Goal: Communication & Community: Participate in discussion

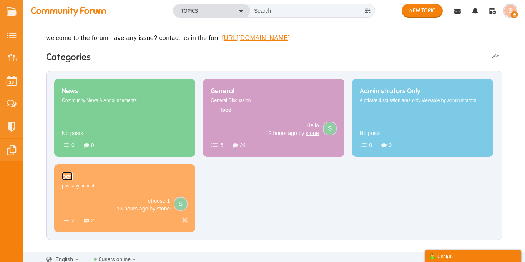
click at [73, 180] on span "pet" at bounding box center [67, 176] width 11 height 8
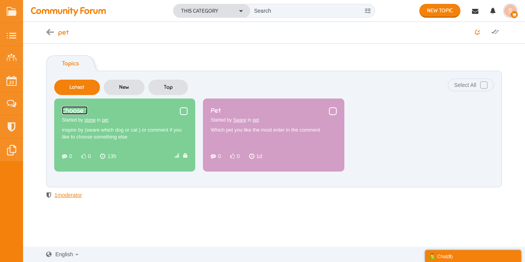
click at [88, 114] on link "choose 1" at bounding box center [75, 110] width 26 height 8
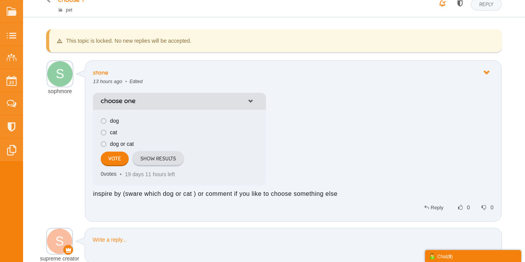
scroll to position [40, 0]
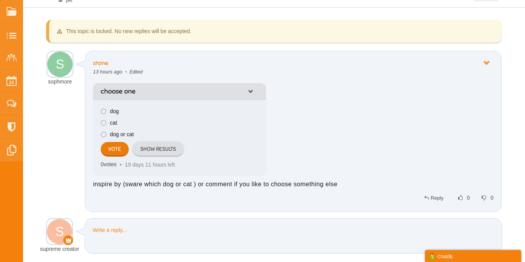
click at [116, 155] on input "submit" at bounding box center [115, 149] width 28 height 15
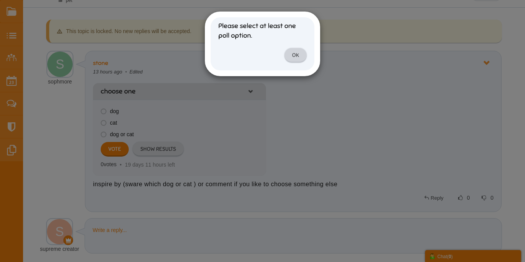
click at [297, 56] on link "OK" at bounding box center [295, 55] width 22 height 15
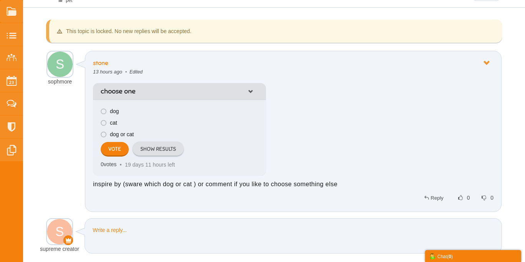
click at [104, 120] on span at bounding box center [104, 123] width 6 height 6
click at [110, 119] on input "radio" at bounding box center [110, 119] width 0 height 0
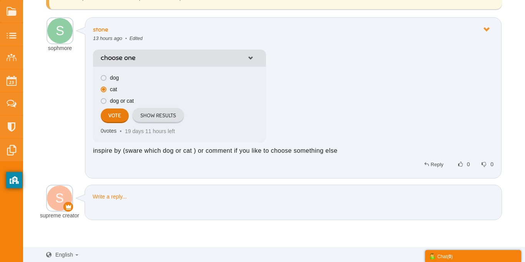
click at [119, 119] on input "submit" at bounding box center [115, 115] width 28 height 15
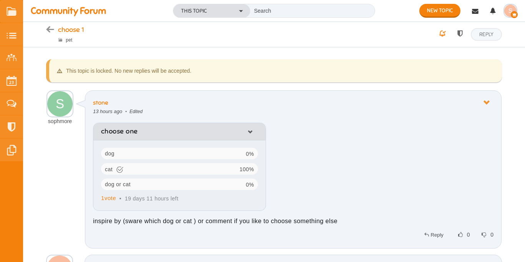
click at [164, 170] on span "cat" at bounding box center [170, 169] width 138 height 12
click at [484, 101] on icon at bounding box center [486, 102] width 14 height 7
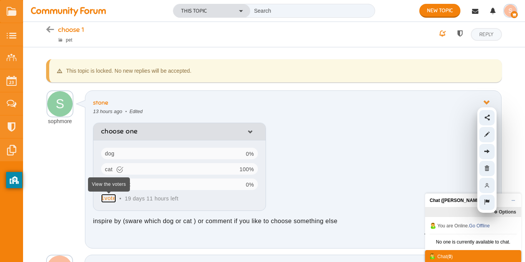
click at [105, 201] on span "1 vote" at bounding box center [108, 197] width 15 height 7
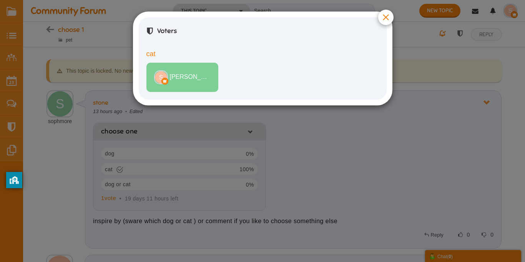
click at [197, 77] on span "[PERSON_NAME]" at bounding box center [190, 77] width 41 height 9
click at [384, 20] on button "×" at bounding box center [385, 17] width 15 height 15
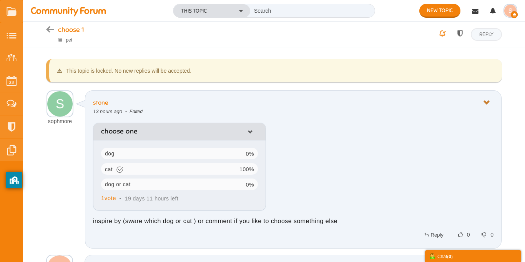
click at [488, 101] on icon at bounding box center [486, 102] width 14 height 7
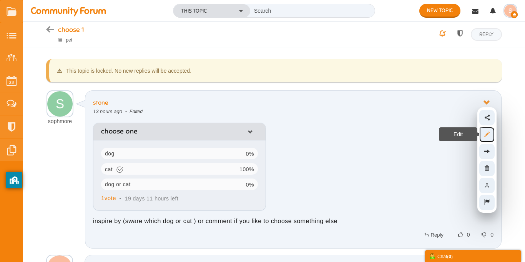
click at [487, 134] on icon at bounding box center [486, 134] width 13 height 7
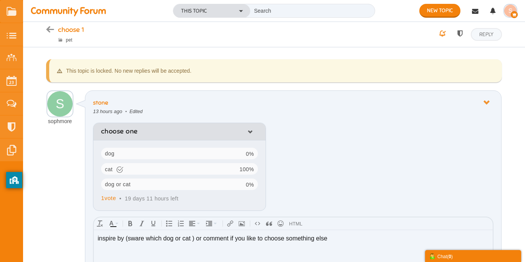
scroll to position [144, 0]
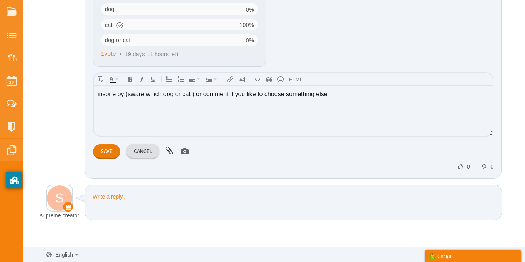
click at [106, 152] on input "Save" at bounding box center [106, 151] width 27 height 15
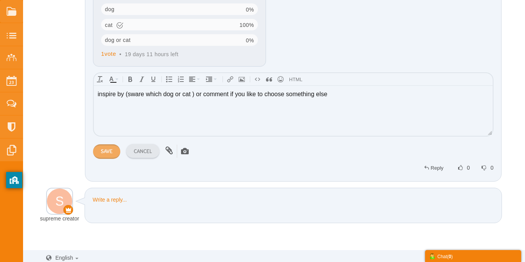
scroll to position [70, 0]
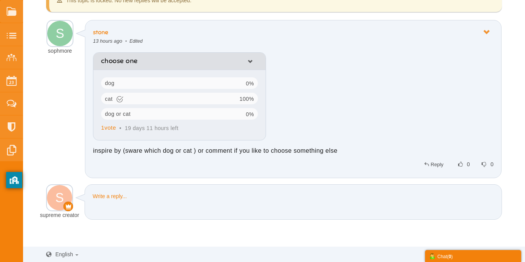
click at [252, 59] on icon at bounding box center [250, 61] width 12 height 5
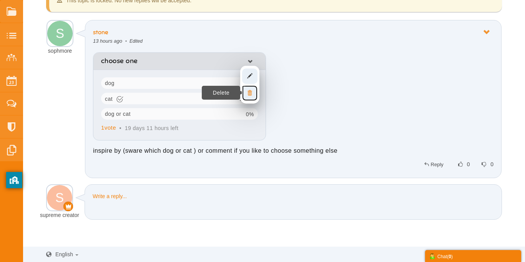
click at [250, 86] on link "Delete" at bounding box center [249, 92] width 15 height 15
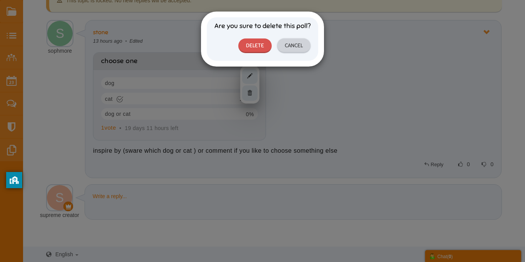
click at [284, 47] on link "Cancel" at bounding box center [293, 45] width 33 height 15
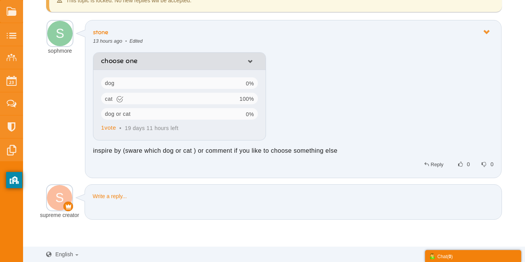
click at [250, 63] on icon at bounding box center [250, 61] width 12 height 5
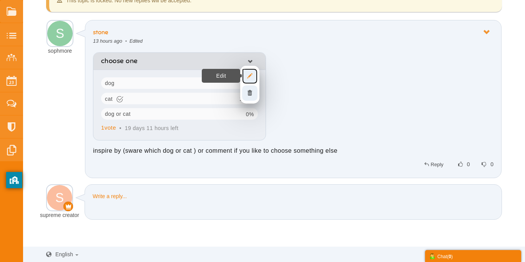
click at [248, 78] on icon at bounding box center [249, 76] width 13 height 7
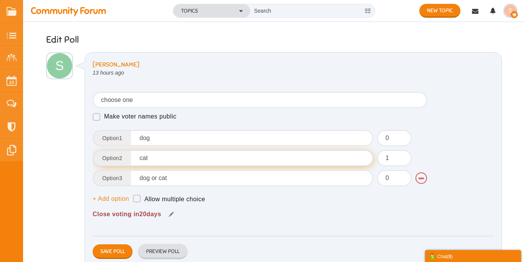
click at [156, 156] on input "cat" at bounding box center [233, 158] width 280 height 16
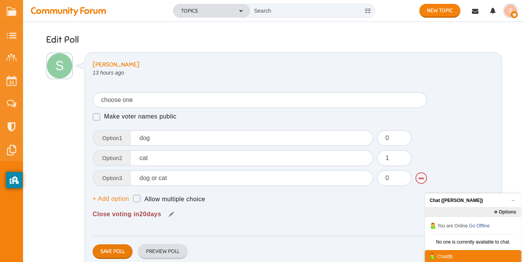
click at [118, 250] on button "Save Poll" at bounding box center [113, 251] width 40 height 15
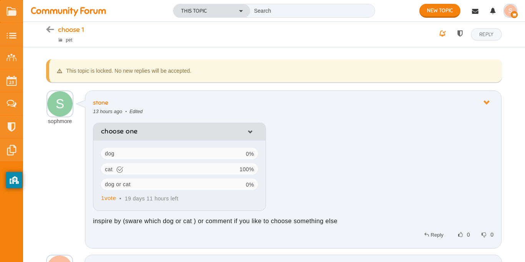
click at [250, 135] on link at bounding box center [250, 131] width 12 height 9
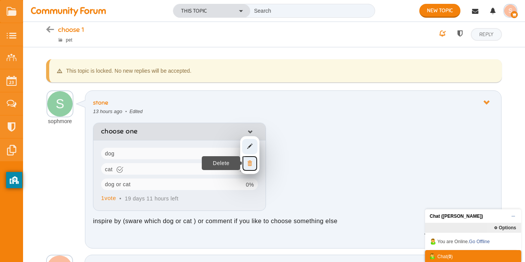
click at [245, 168] on link "Delete" at bounding box center [249, 163] width 15 height 15
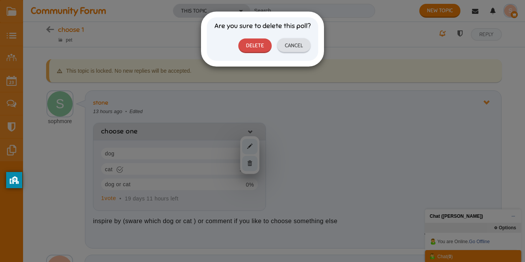
click at [252, 52] on link "Delete" at bounding box center [254, 45] width 33 height 15
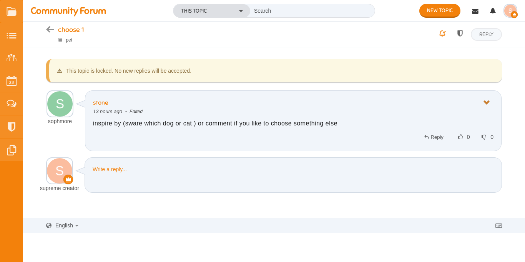
click at [486, 104] on icon at bounding box center [486, 102] width 14 height 7
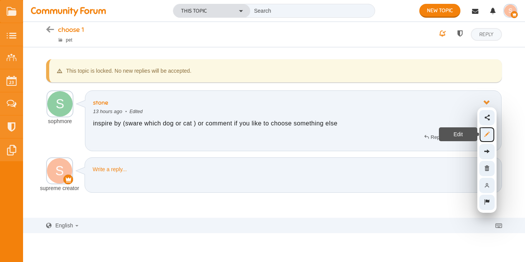
click at [489, 138] on link "Edit" at bounding box center [486, 134] width 15 height 15
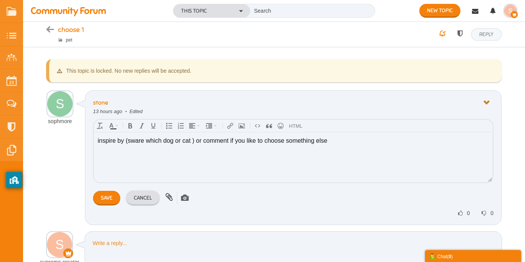
click at [486, 105] on icon at bounding box center [486, 102] width 14 height 7
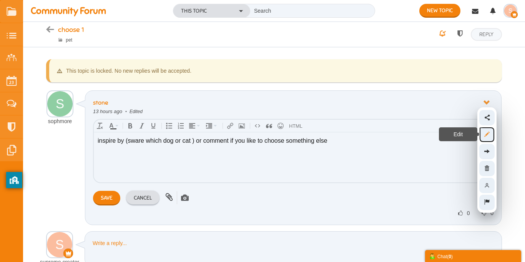
click at [488, 133] on icon at bounding box center [486, 134] width 13 height 7
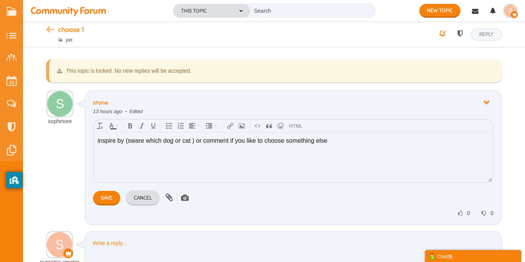
click at [52, 31] on icon at bounding box center [52, 30] width 12 height 7
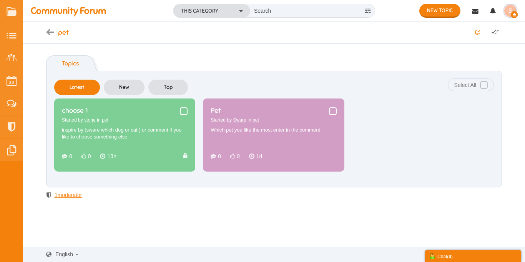
click at [182, 111] on span at bounding box center [184, 111] width 8 height 8
click at [180, 114] on input "checkbox" at bounding box center [180, 114] width 0 height 0
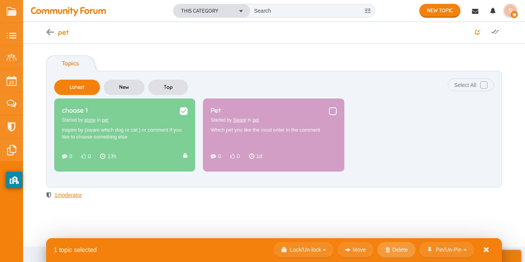
click at [391, 247] on link at bounding box center [396, 250] width 38 height 16
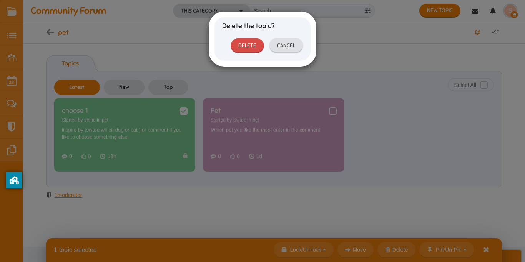
click at [245, 48] on link "Delete" at bounding box center [246, 45] width 33 height 15
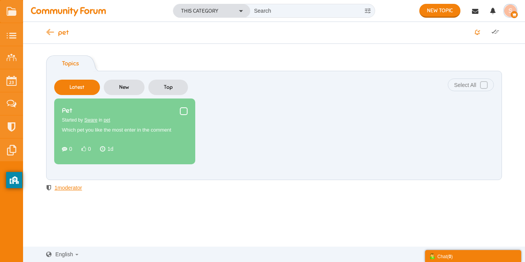
click at [51, 32] on icon at bounding box center [52, 33] width 12 height 7
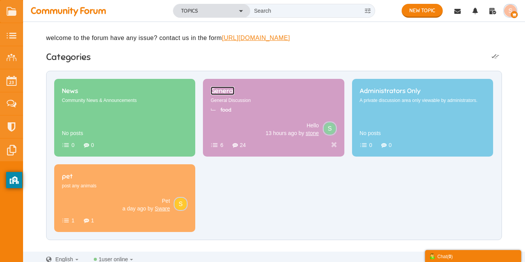
click at [234, 95] on span "General" at bounding box center [222, 90] width 24 height 8
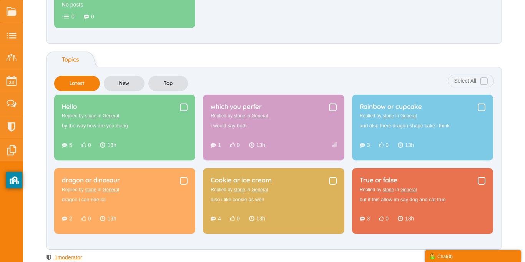
scroll to position [136, 0]
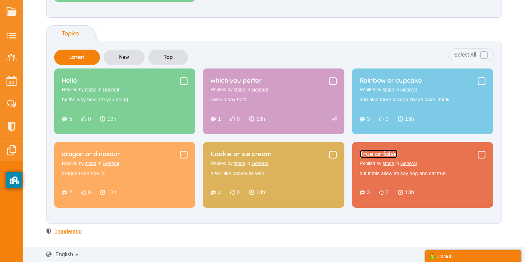
click at [397, 158] on link "True or false" at bounding box center [379, 153] width 38 height 8
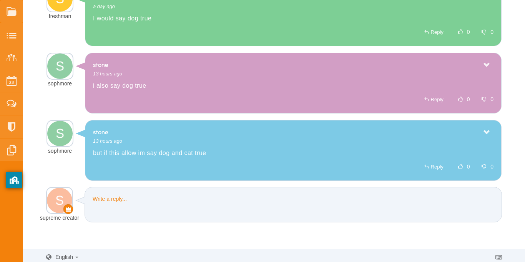
scroll to position [192, 0]
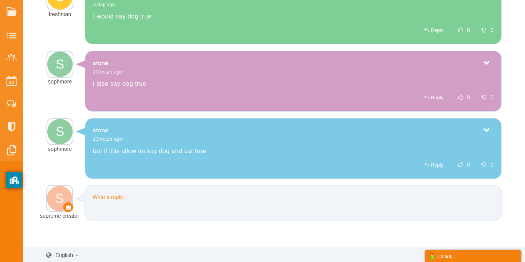
click at [489, 127] on icon at bounding box center [486, 130] width 14 height 7
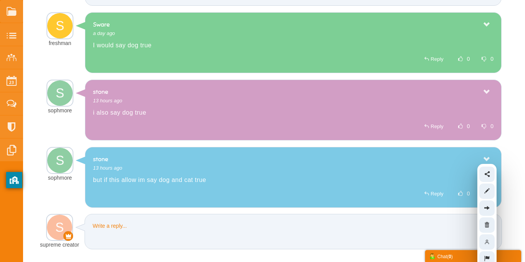
scroll to position [166, 0]
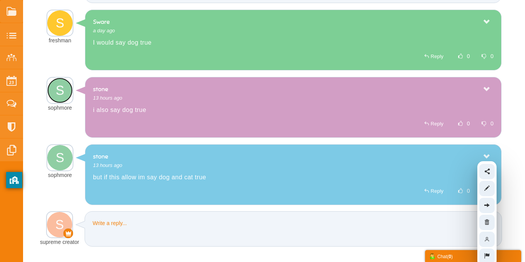
click at [61, 93] on img at bounding box center [59, 90] width 25 height 25
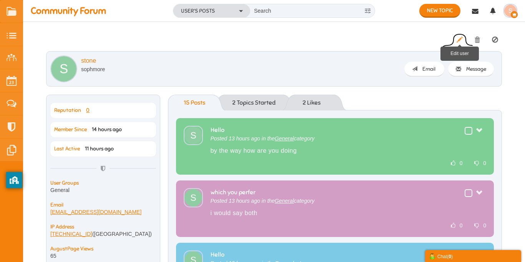
click at [460, 39] on icon at bounding box center [459, 39] width 6 height 7
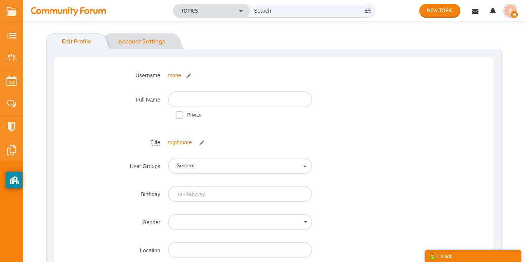
click at [146, 40] on link "Account Settings" at bounding box center [142, 41] width 62 height 16
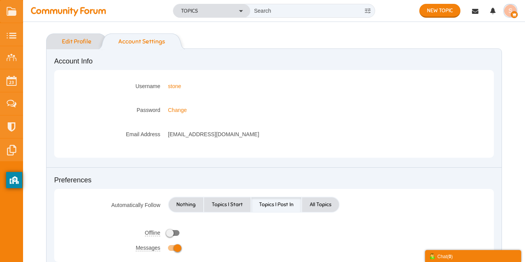
click at [67, 44] on link "Edit Profile" at bounding box center [72, 41] width 53 height 16
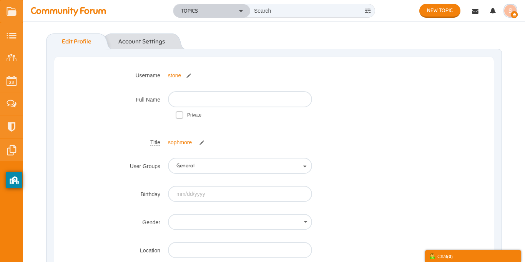
click at [231, 8] on button "Topics" at bounding box center [211, 10] width 77 height 13
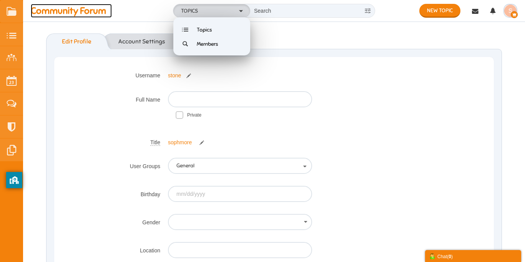
click at [76, 8] on span "Community Forum" at bounding box center [71, 11] width 81 height 14
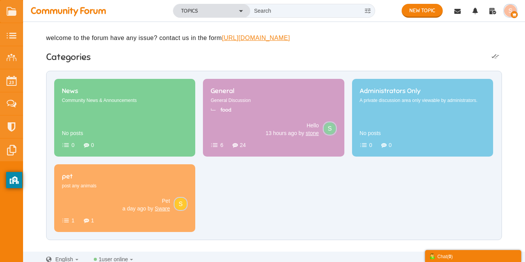
click at [508, 8] on img "button" at bounding box center [510, 11] width 12 height 12
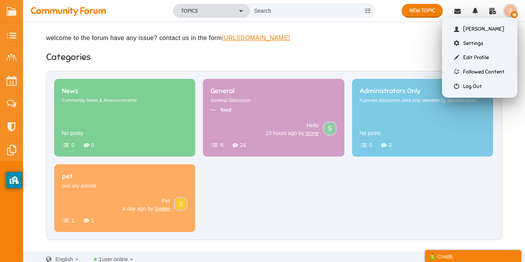
click at [522, 107] on div "New Topic Topics Categories News Community News & Announcements 0 0 No posts Ge…" at bounding box center [274, 144] width 502 height 197
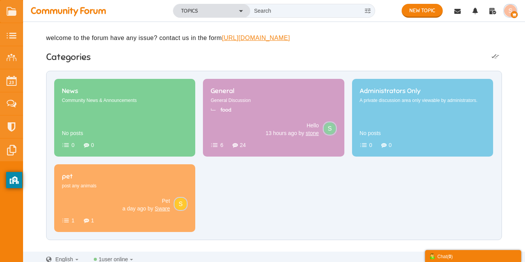
click at [508, 17] on span "button" at bounding box center [510, 11] width 14 height 14
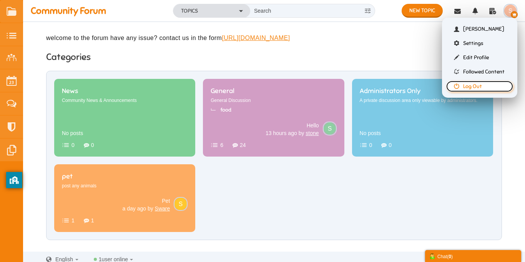
click at [487, 87] on link "Log Out" at bounding box center [479, 86] width 67 height 11
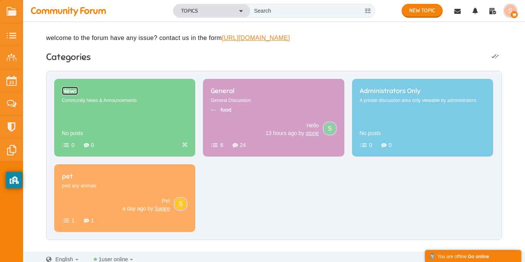
click at [78, 95] on span "News" at bounding box center [70, 90] width 16 height 8
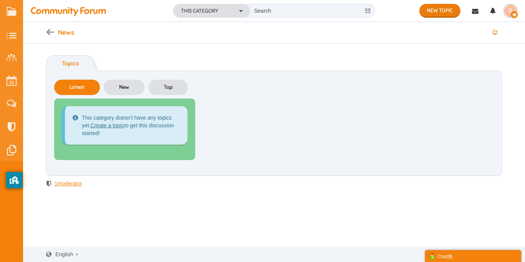
click at [436, 15] on link "New Topic" at bounding box center [439, 11] width 41 height 14
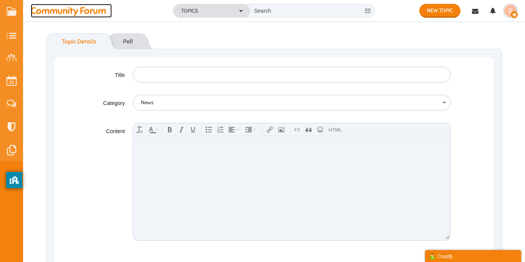
click at [78, 17] on span "Community Forum" at bounding box center [71, 11] width 81 height 14
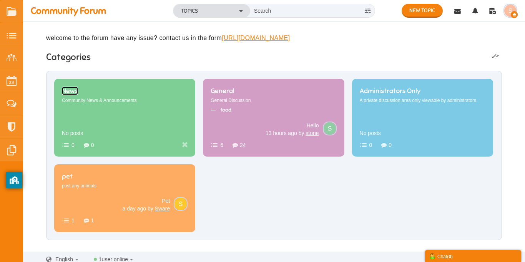
click at [78, 95] on span "News" at bounding box center [70, 90] width 16 height 8
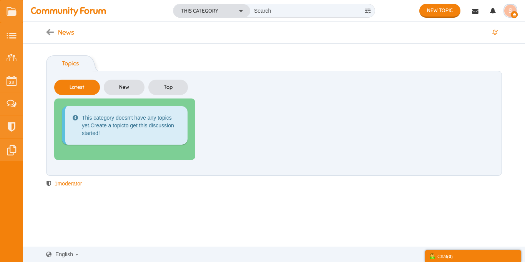
click at [68, 188] on div "Topics Categories Latest New Top This category doesn't have any topics yet. Cre…" at bounding box center [274, 120] width 502 height 139
click at [72, 183] on span "moderator" at bounding box center [70, 183] width 25 height 6
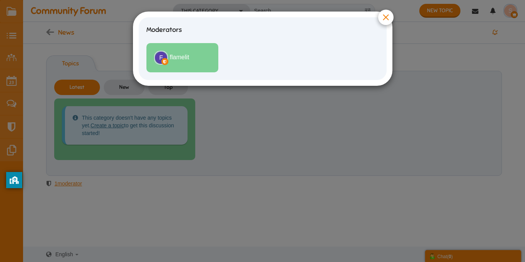
click at [173, 51] on li "flamelit" at bounding box center [182, 57] width 72 height 29
click at [162, 56] on img at bounding box center [161, 57] width 12 height 12
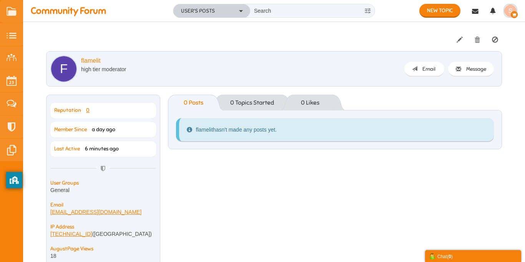
click at [227, 15] on button "User's Posts" at bounding box center [211, 10] width 77 height 13
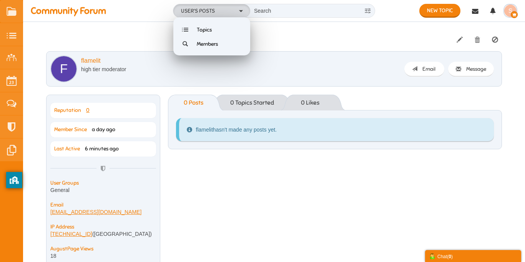
click at [219, 51] on ul "User's Posts Topics Members" at bounding box center [211, 36] width 77 height 38
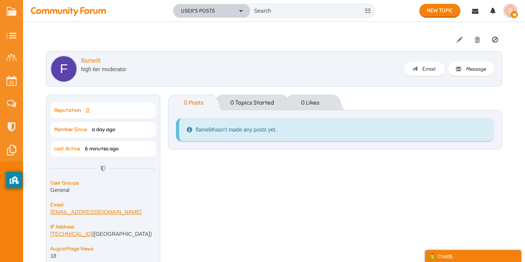
click at [214, 12] on button "User's Posts" at bounding box center [211, 10] width 77 height 13
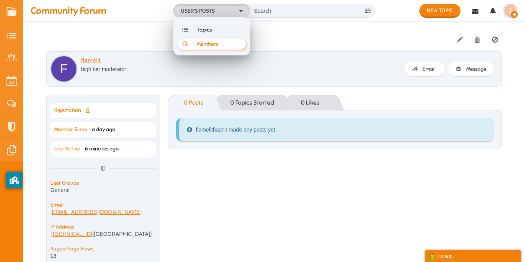
click at [206, 42] on span "Members" at bounding box center [207, 44] width 21 height 7
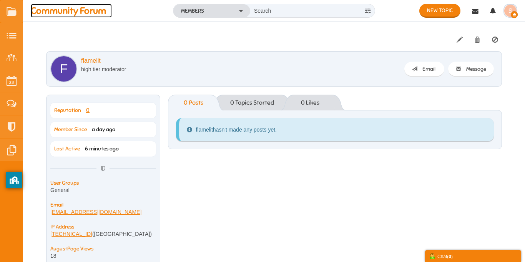
click at [60, 13] on span "Community Forum" at bounding box center [71, 11] width 81 height 14
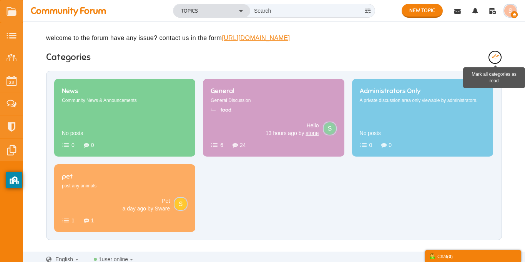
click at [495, 60] on span at bounding box center [494, 56] width 7 height 7
